Goal: Obtain resource: Download file/media

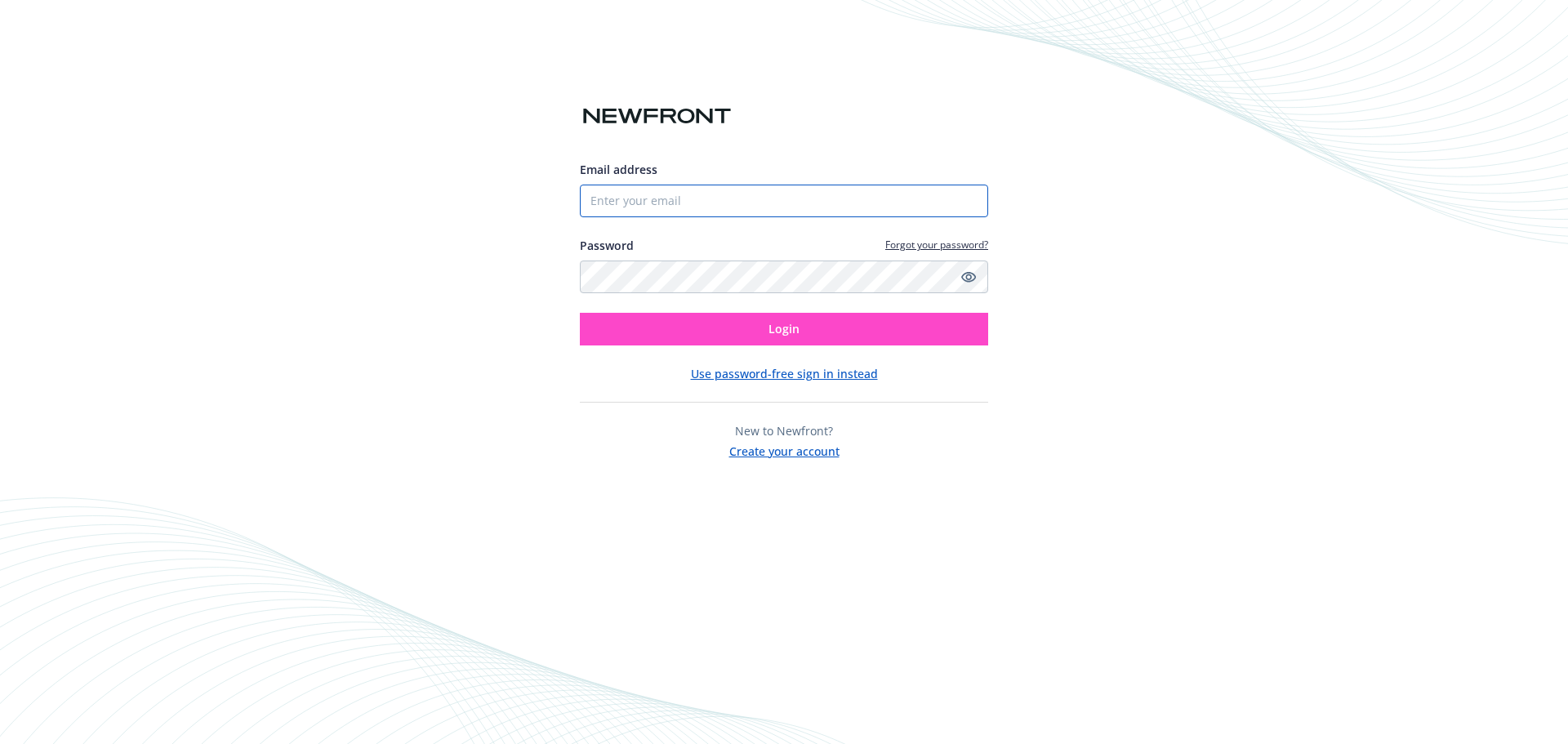
type input "[EMAIL_ADDRESS][DOMAIN_NAME]"
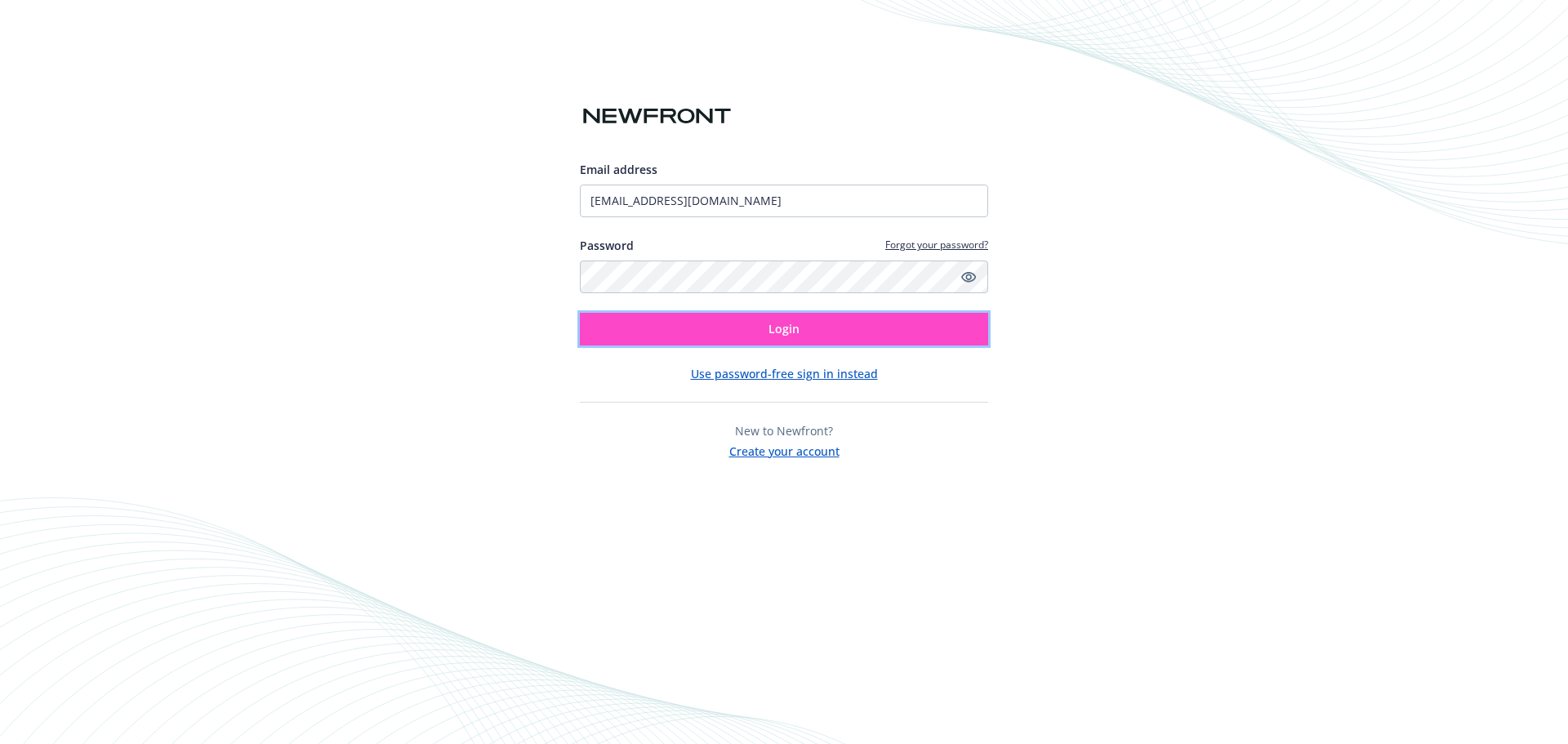
click at [764, 318] on button "Login" at bounding box center [783, 329] width 408 height 33
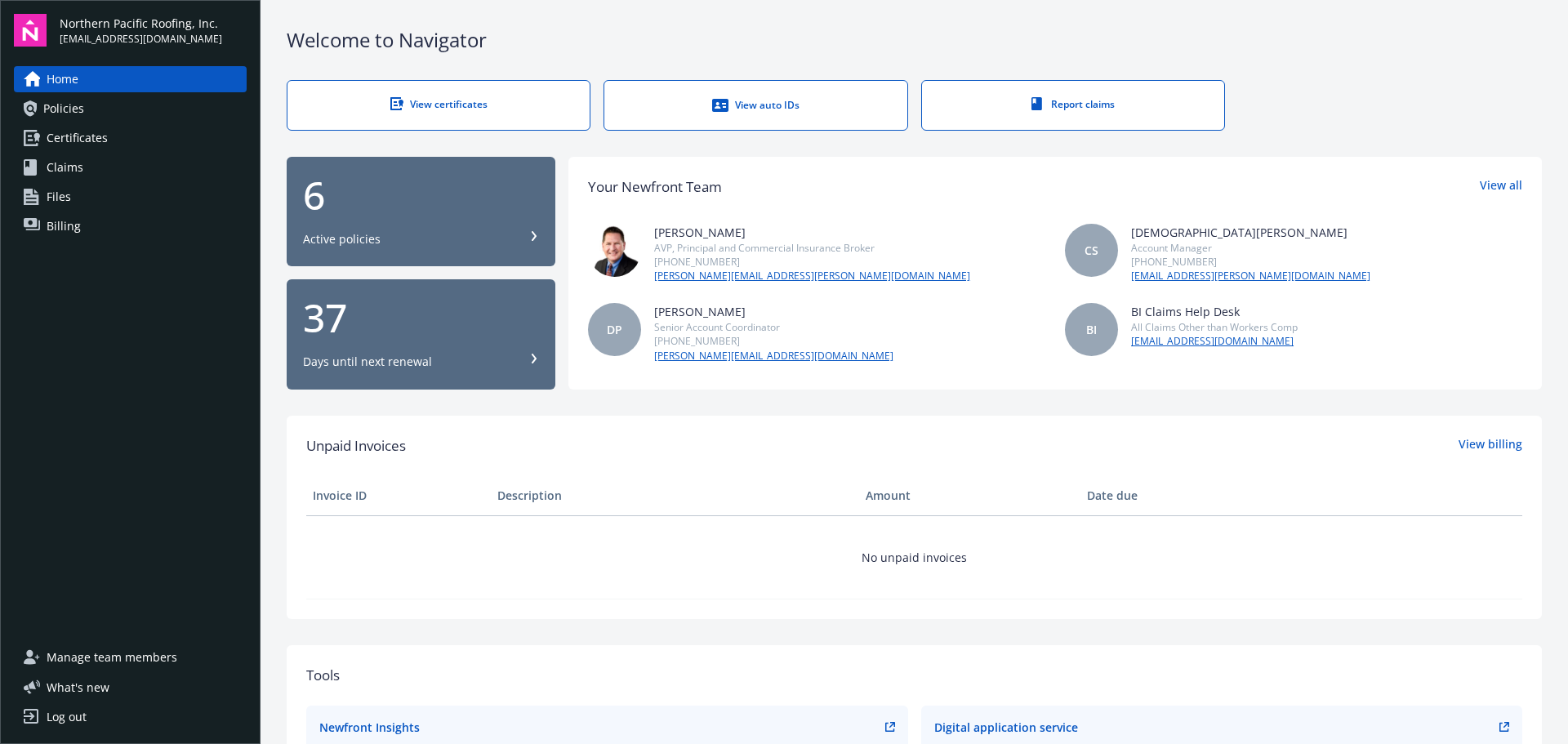
click at [425, 209] on div "6" at bounding box center [420, 195] width 236 height 40
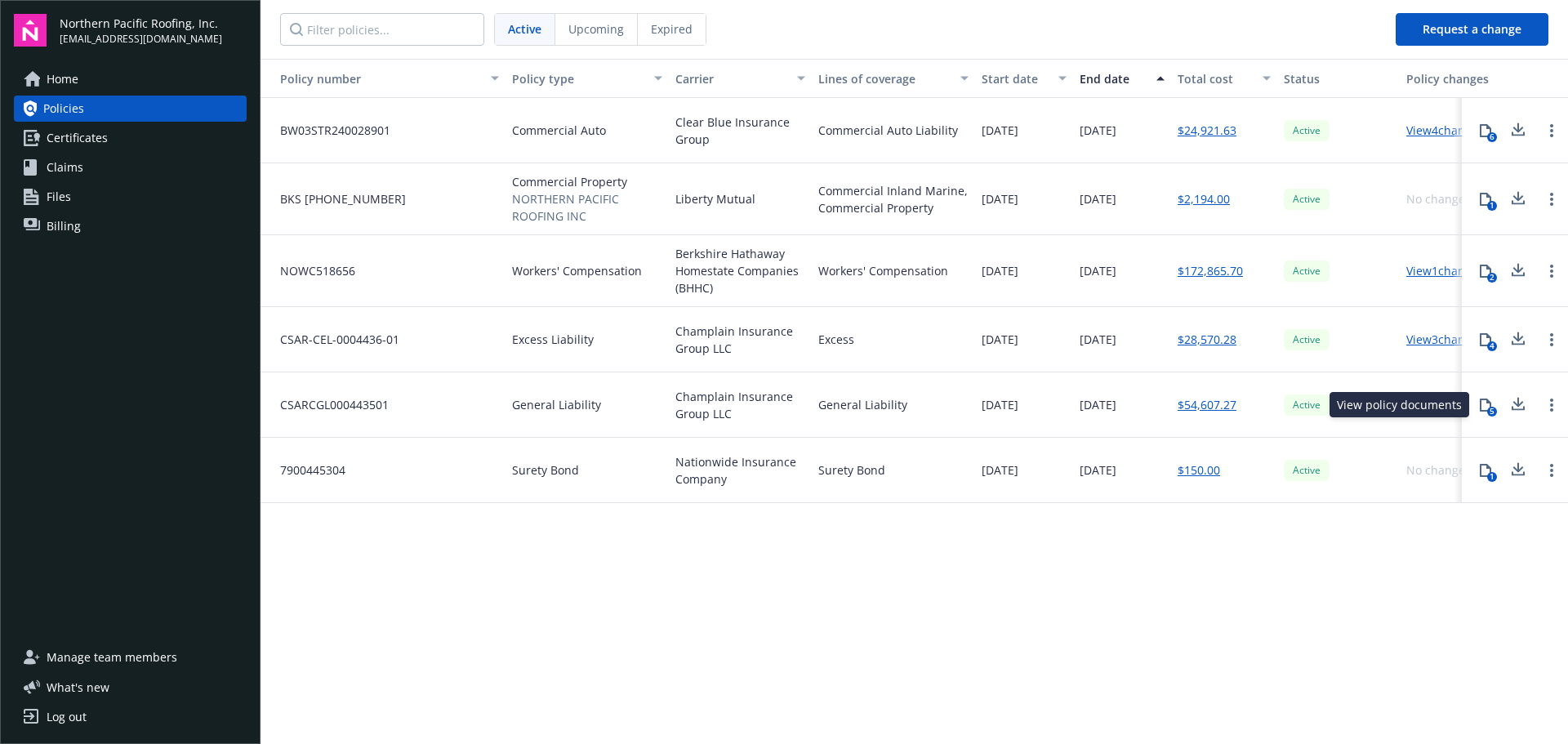
click at [1491, 407] on div "5" at bounding box center [1492, 412] width 10 height 10
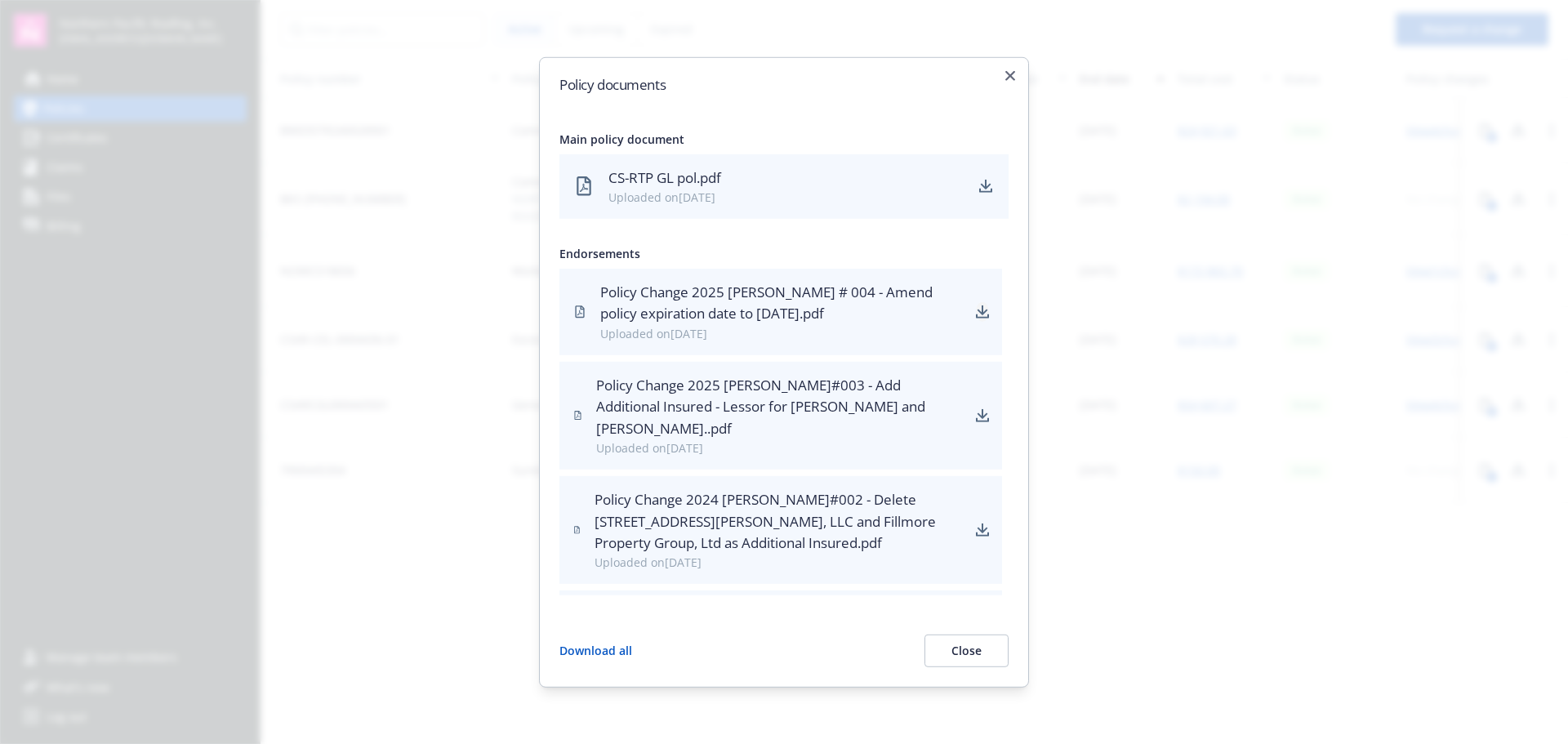
click at [976, 316] on icon "download" at bounding box center [983, 312] width 13 height 13
click at [1010, 72] on icon "button" at bounding box center [1010, 75] width 10 height 10
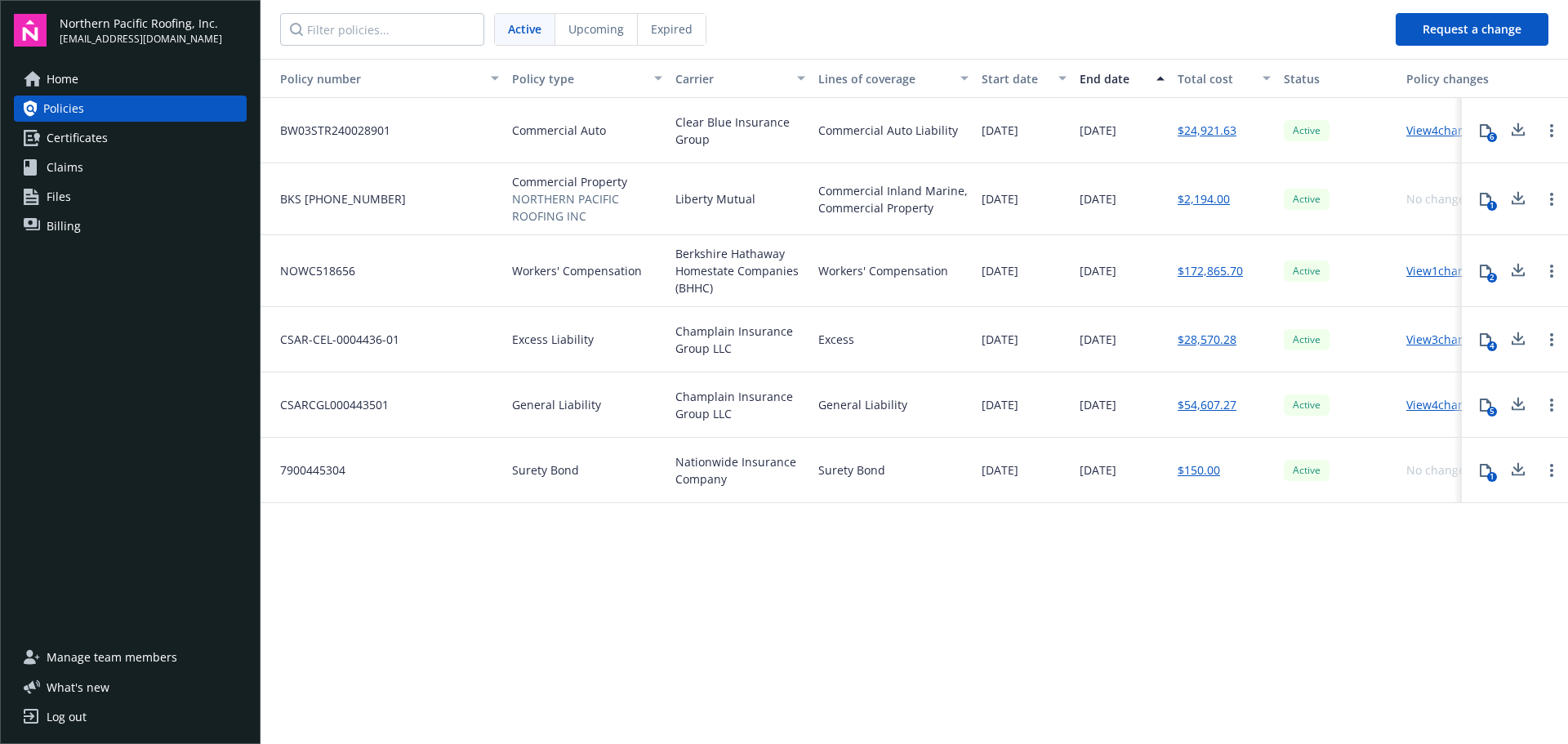
click at [1427, 129] on link "View 4 changes" at bounding box center [1445, 130] width 77 height 16
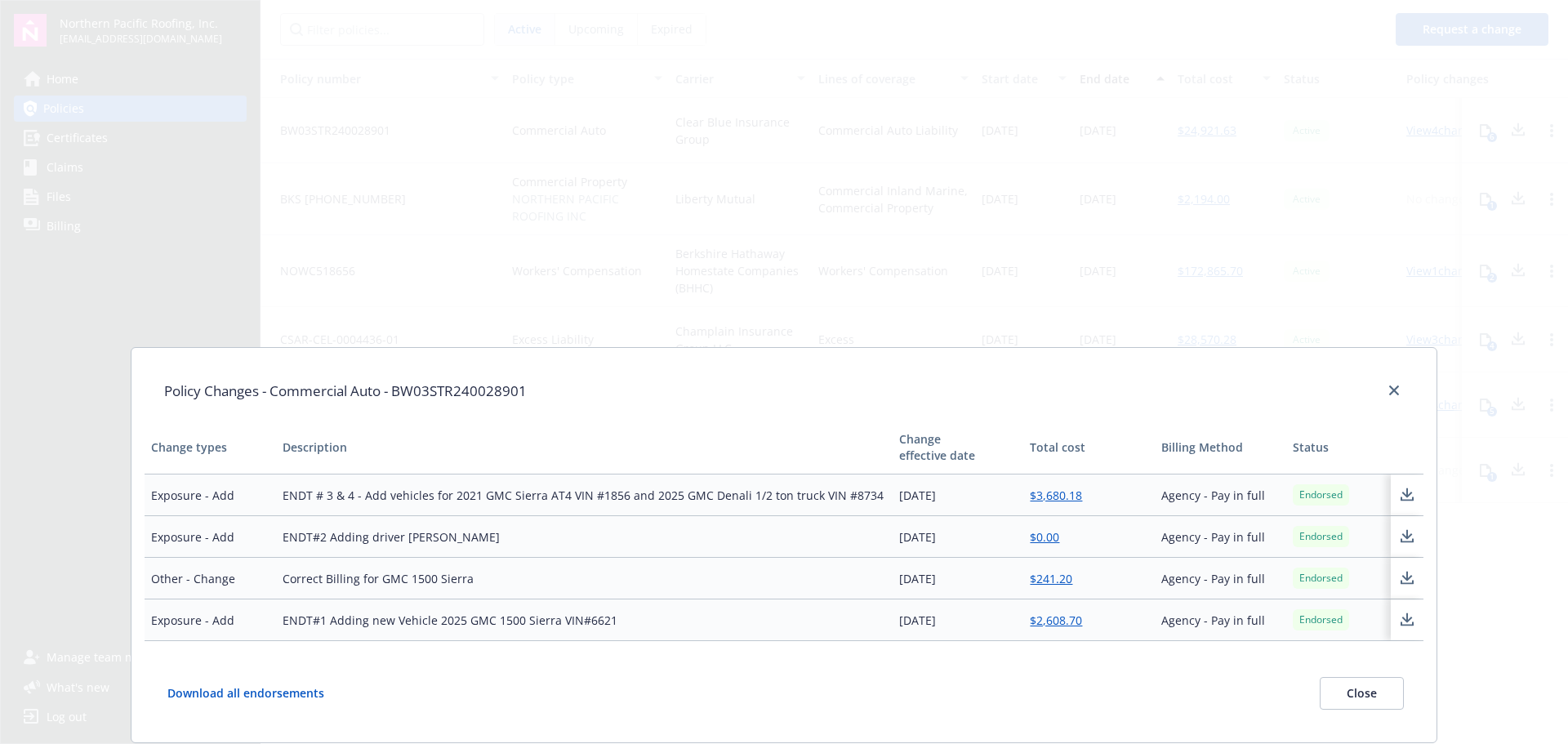
click at [330, 304] on div "Policy Changes - Commercial Auto - BW03STR240028901 Change types Description Ch…" at bounding box center [784, 372] width 1568 height 744
click at [1374, 694] on button "Close" at bounding box center [1362, 694] width 84 height 33
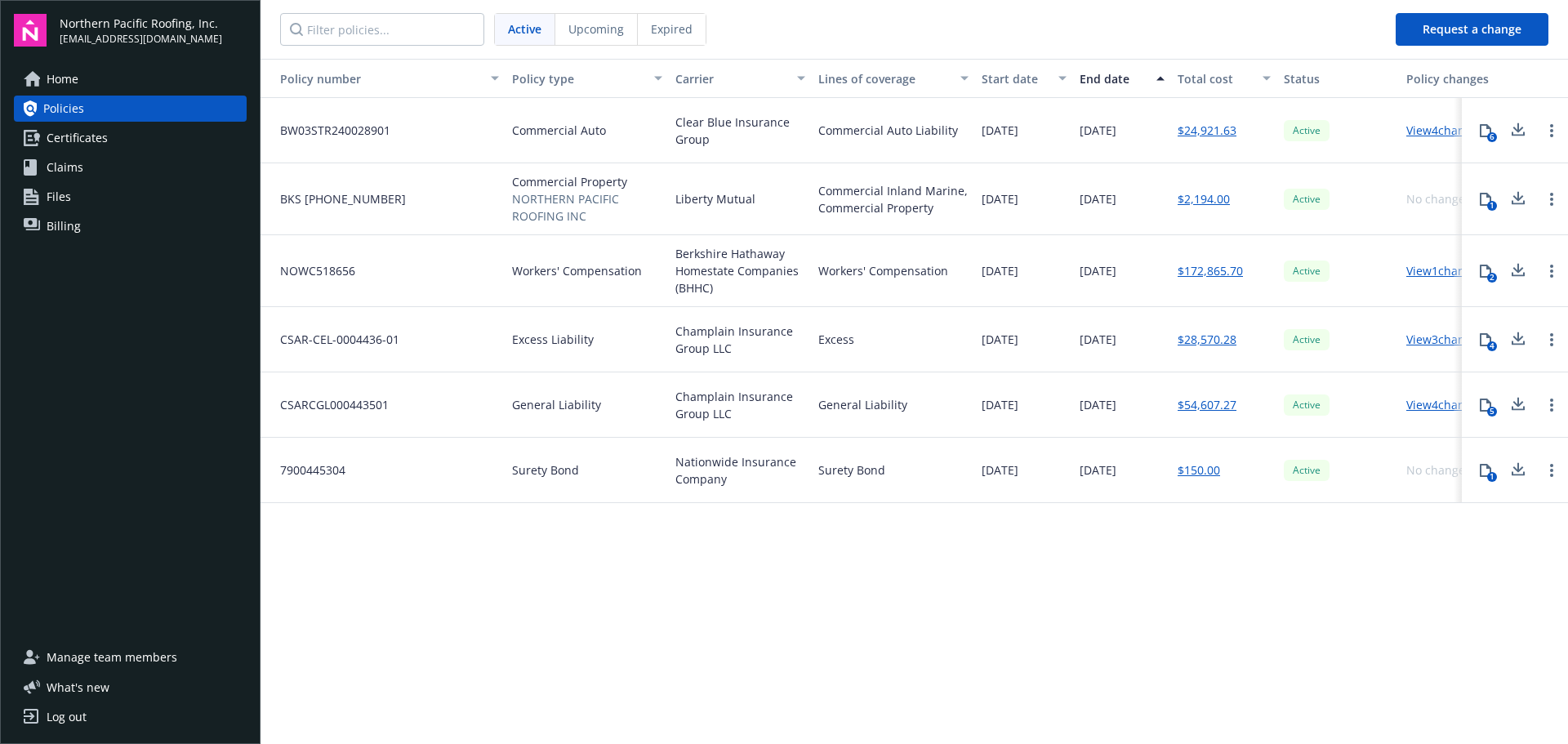
click at [1521, 134] on icon at bounding box center [1518, 130] width 20 height 21
